Goal: Book appointment/travel/reservation

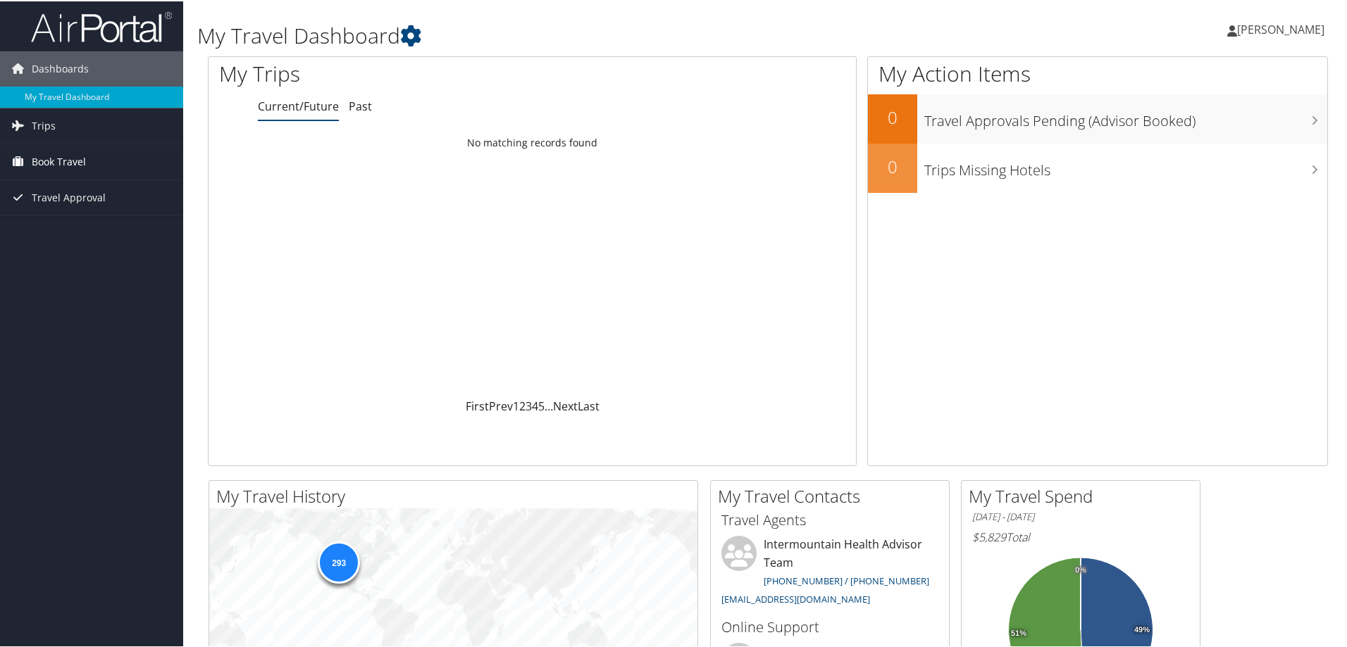
click at [58, 159] on span "Book Travel" at bounding box center [59, 160] width 54 height 35
click at [43, 223] on link "Book/Manage Online Trips" at bounding box center [91, 230] width 183 height 21
